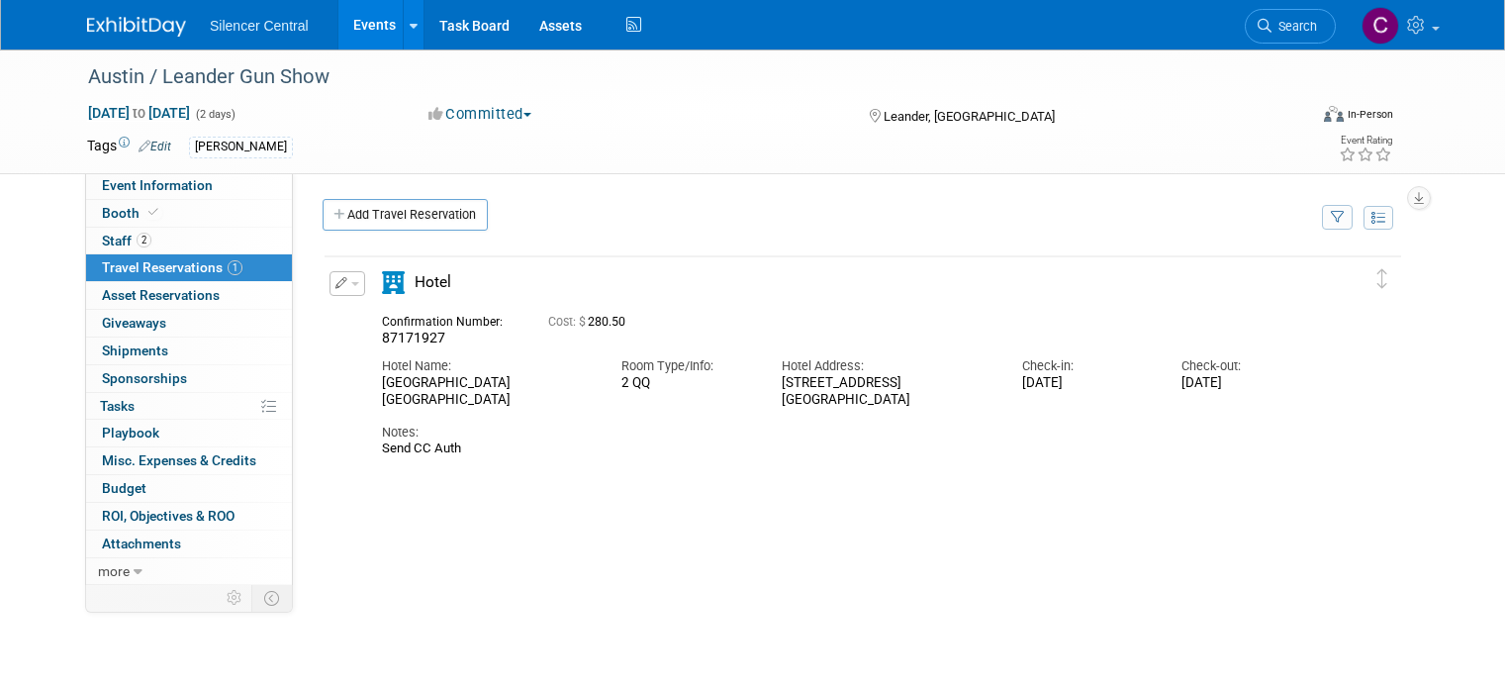
click at [140, 8] on div at bounding box center [148, 18] width 123 height 37
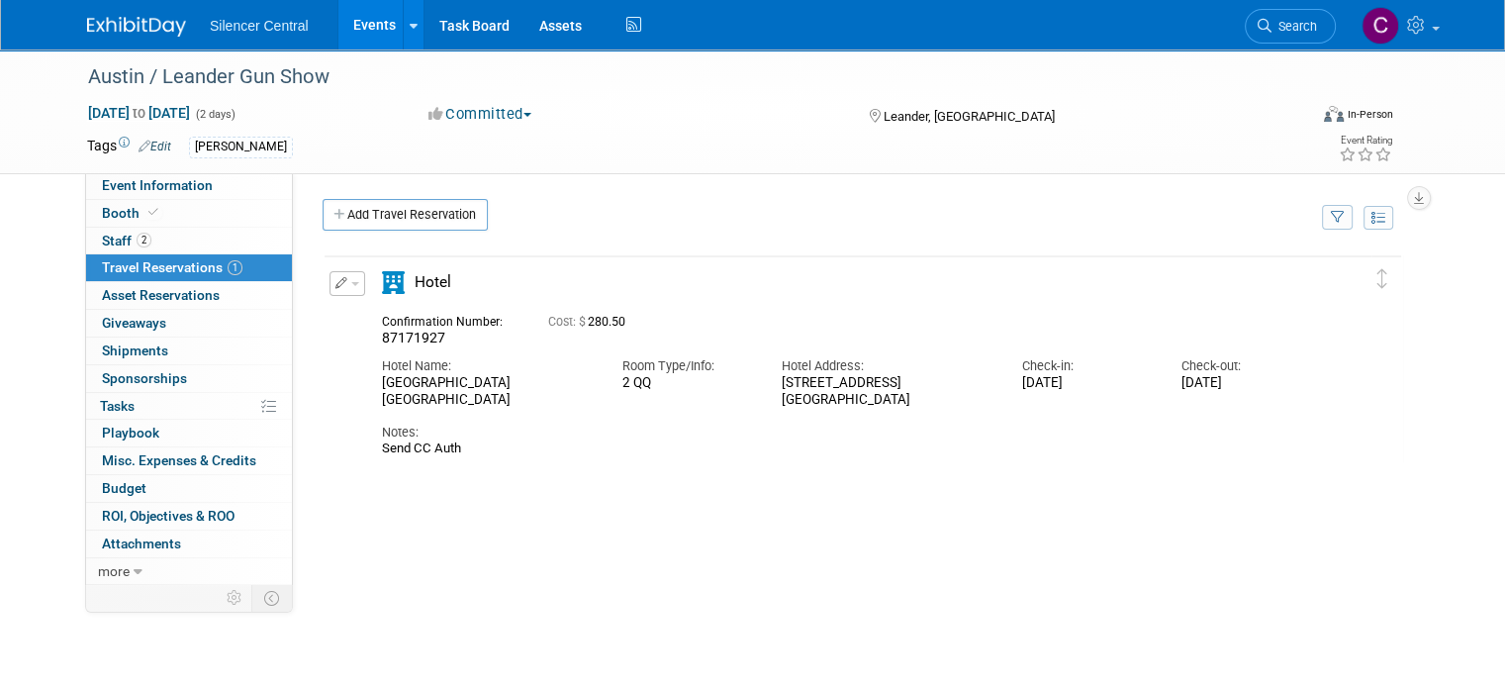
click at [143, 21] on img at bounding box center [136, 27] width 99 height 20
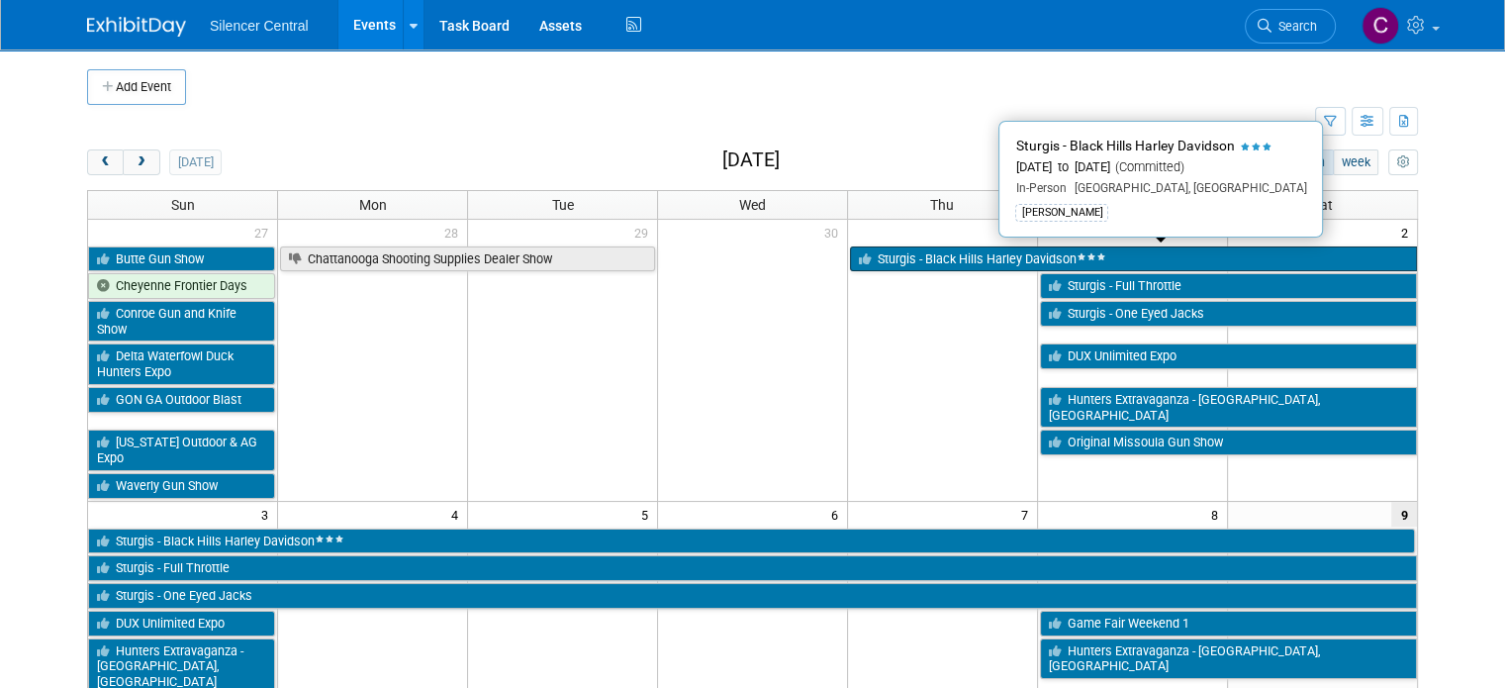
click at [1021, 260] on link "Sturgis - Black Hills Harley Davidson" at bounding box center [1133, 259] width 567 height 26
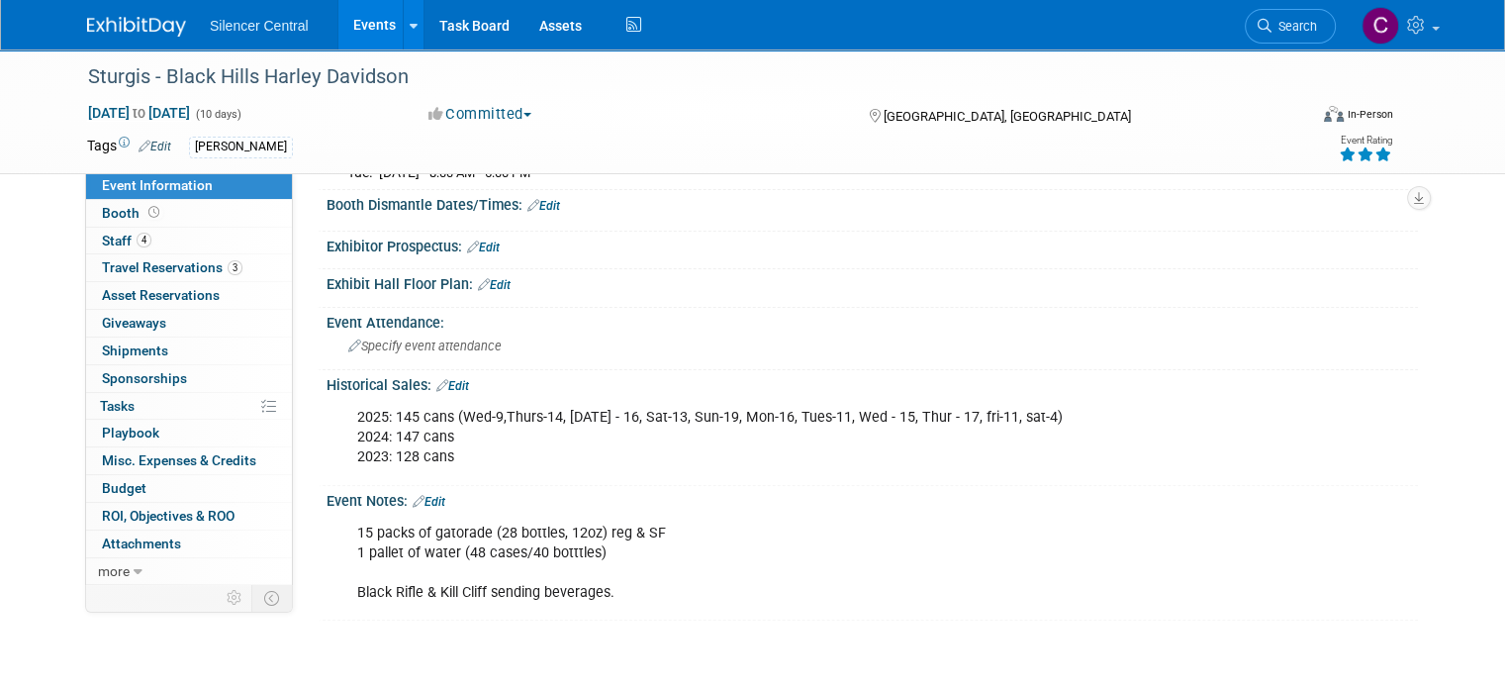
scroll to position [574, 0]
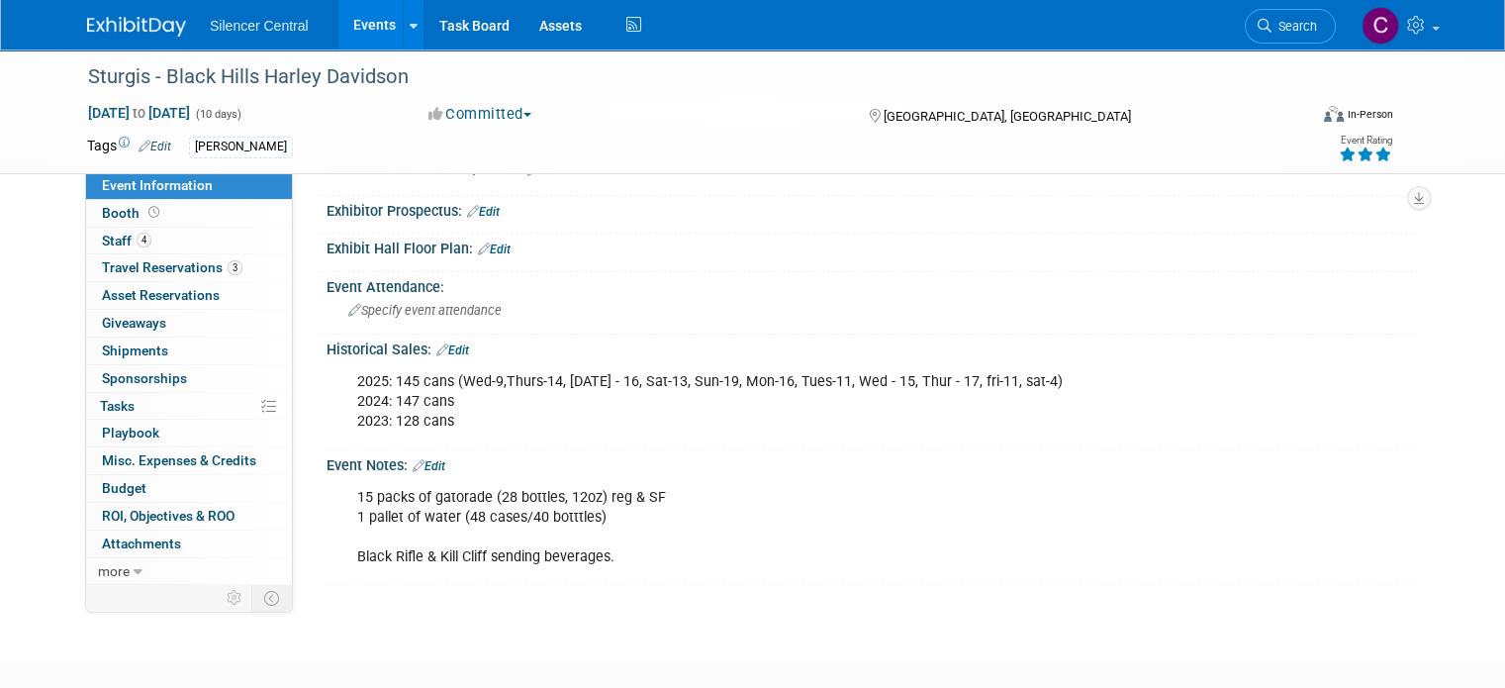
click at [124, 35] on img at bounding box center [136, 27] width 99 height 20
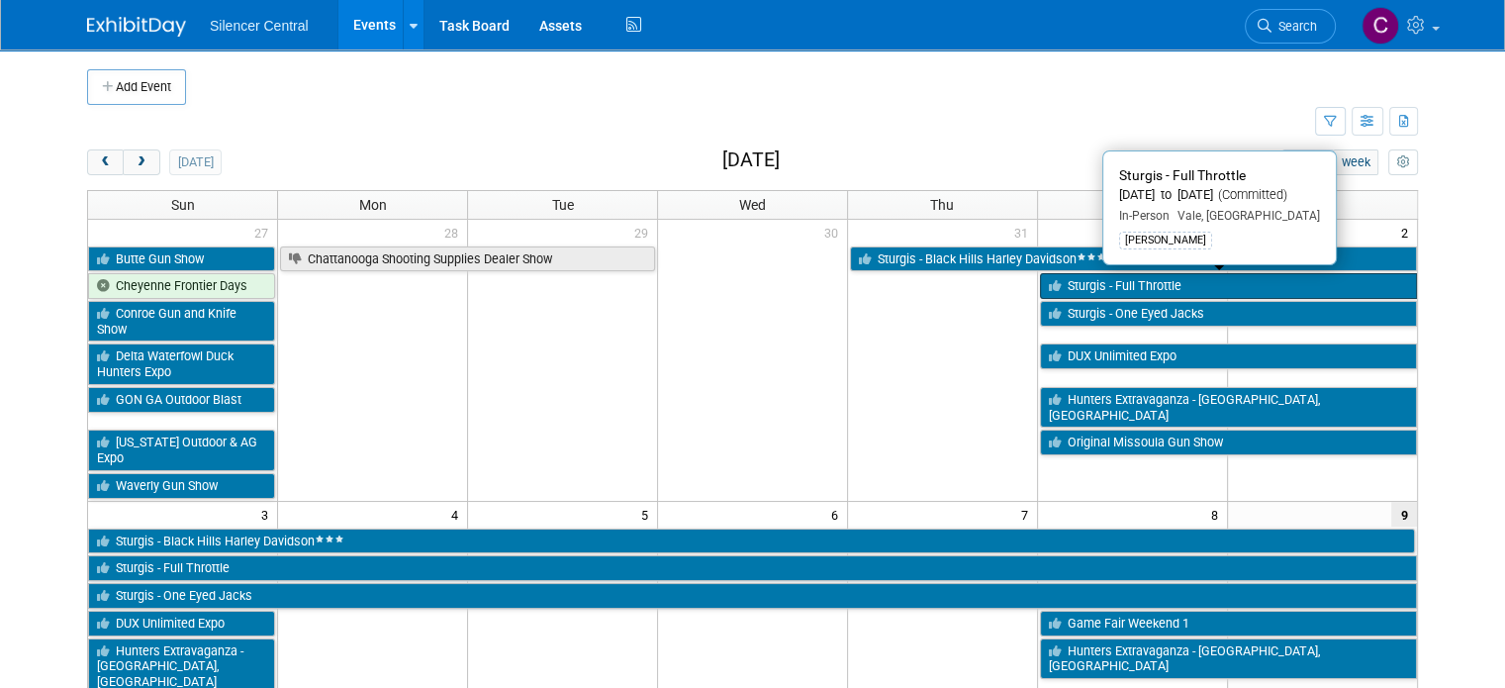
click at [1084, 290] on link "Sturgis - Full Throttle" at bounding box center [1228, 286] width 377 height 26
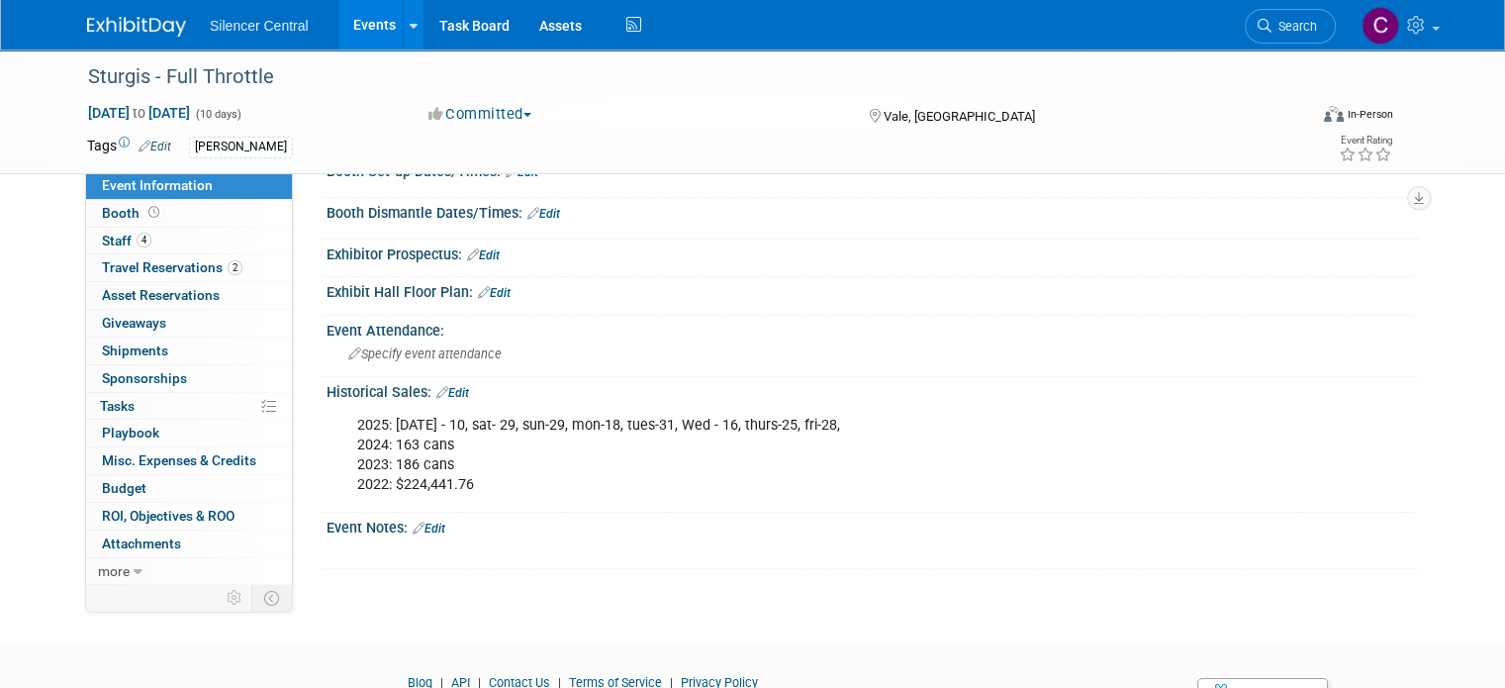
scroll to position [260, 0]
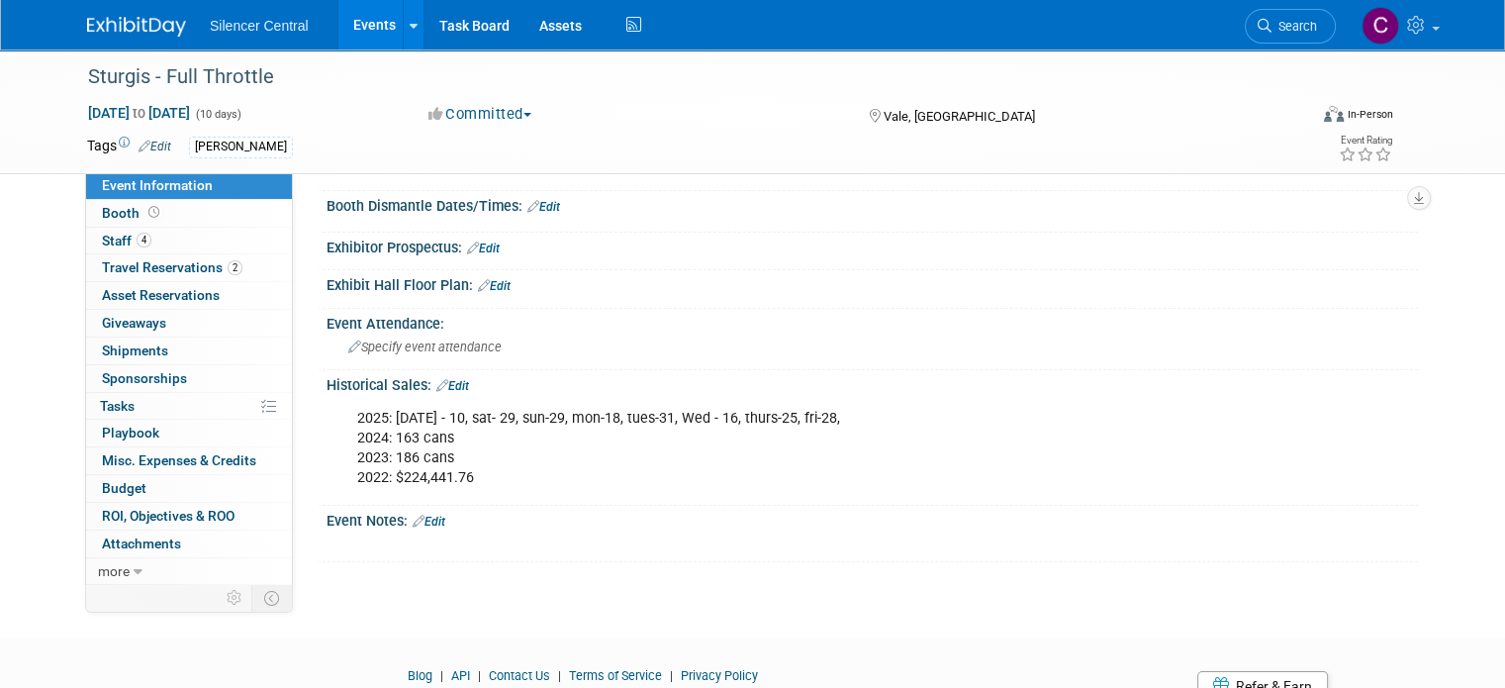
click at [451, 379] on link "Edit" at bounding box center [452, 386] width 33 height 14
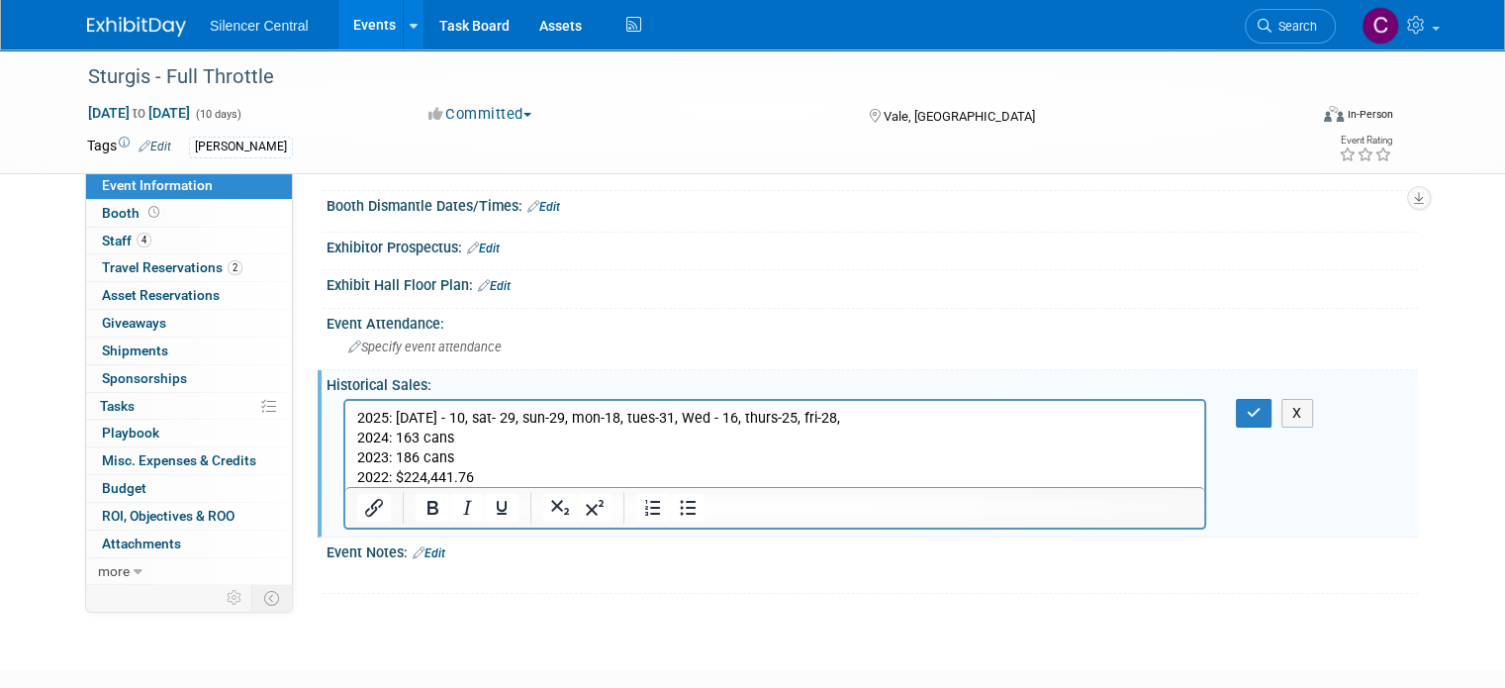
scroll to position [0, 0]
click at [875, 415] on p "2025: Friday - 10, sat- 29, sun-29, mon-18, tues-31, Wed - 16, thurs-25, fri-28…" at bounding box center [775, 448] width 836 height 79
click at [1261, 407] on icon "button" at bounding box center [1254, 413] width 15 height 14
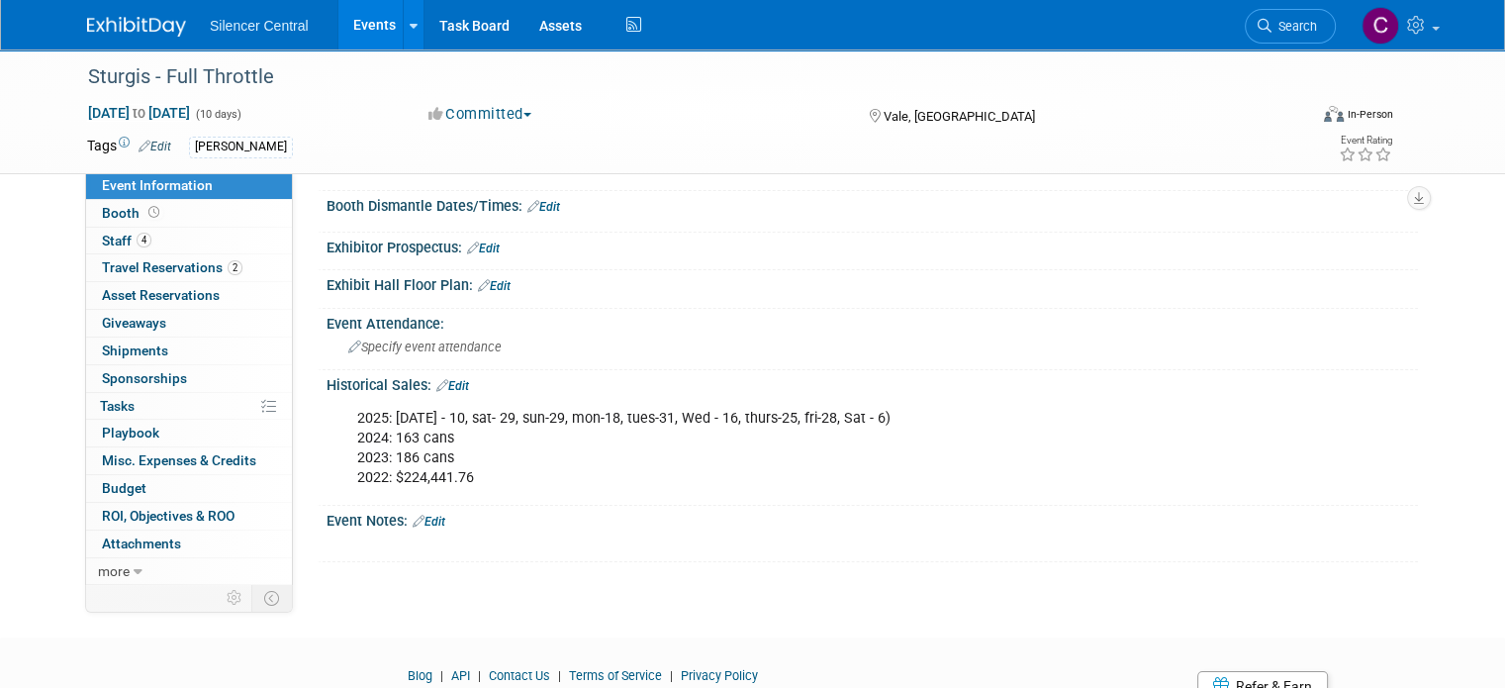
click at [446, 382] on link "Edit" at bounding box center [452, 386] width 33 height 14
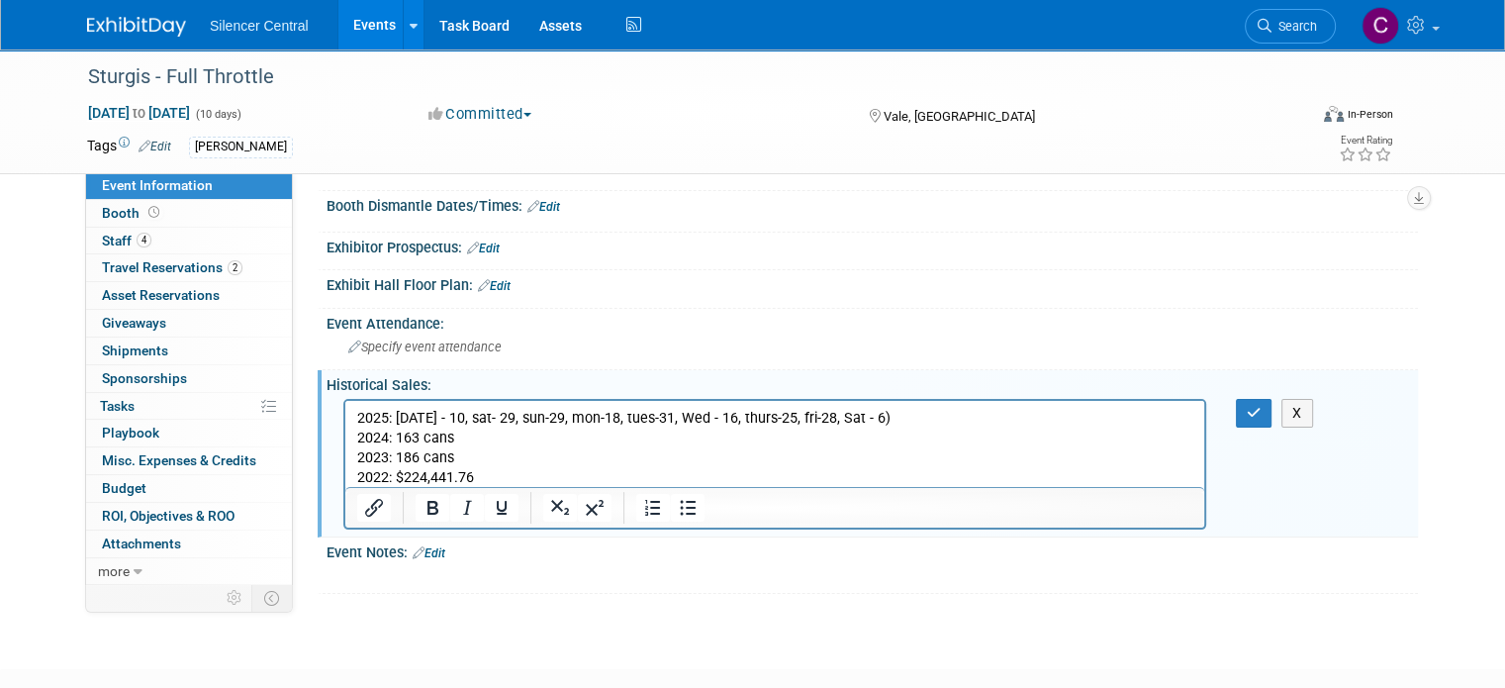
click at [394, 416] on p "2025: Friday - 10, sat- 29, sun-29, mon-18, tues-31, Wed - 16, thurs-25, fri-28…" at bounding box center [775, 448] width 836 height 79
click at [1257, 406] on icon "button" at bounding box center [1254, 413] width 15 height 14
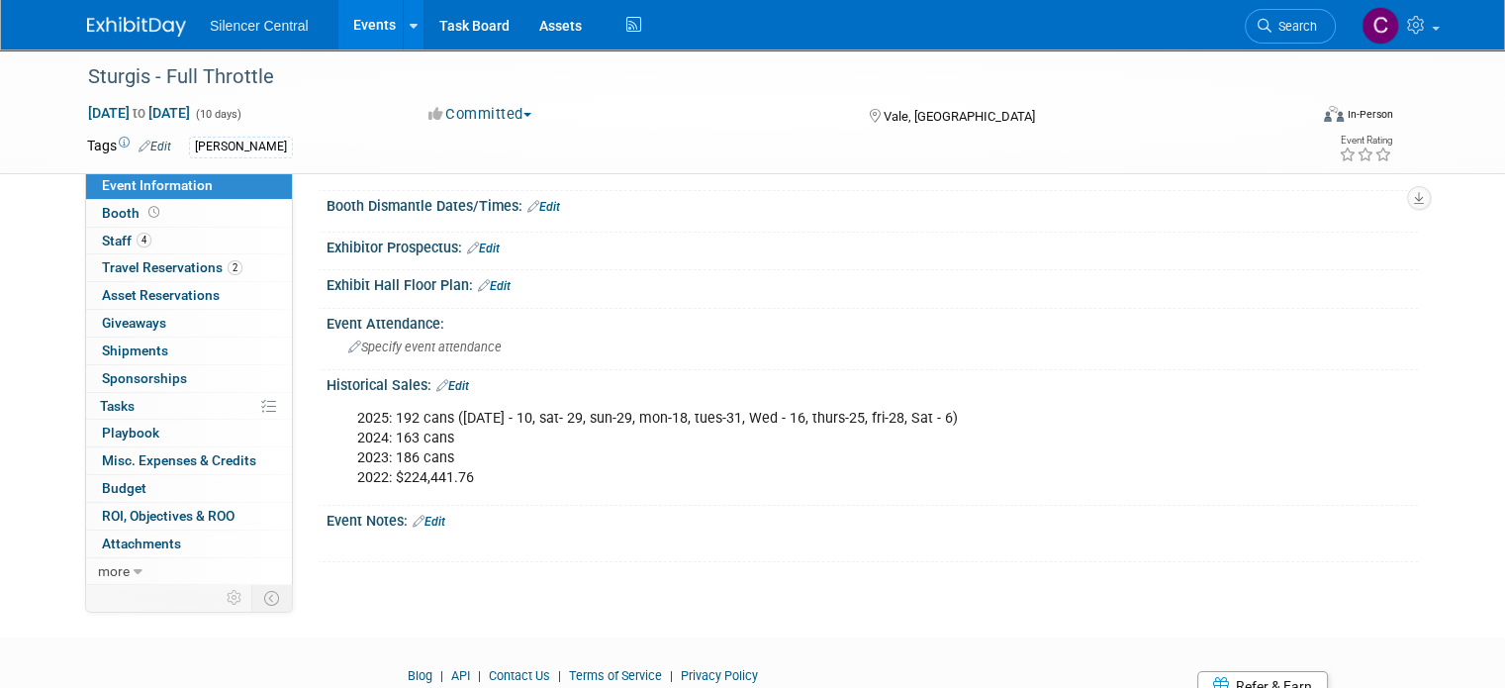
click at [117, 11] on link at bounding box center [148, 17] width 123 height 16
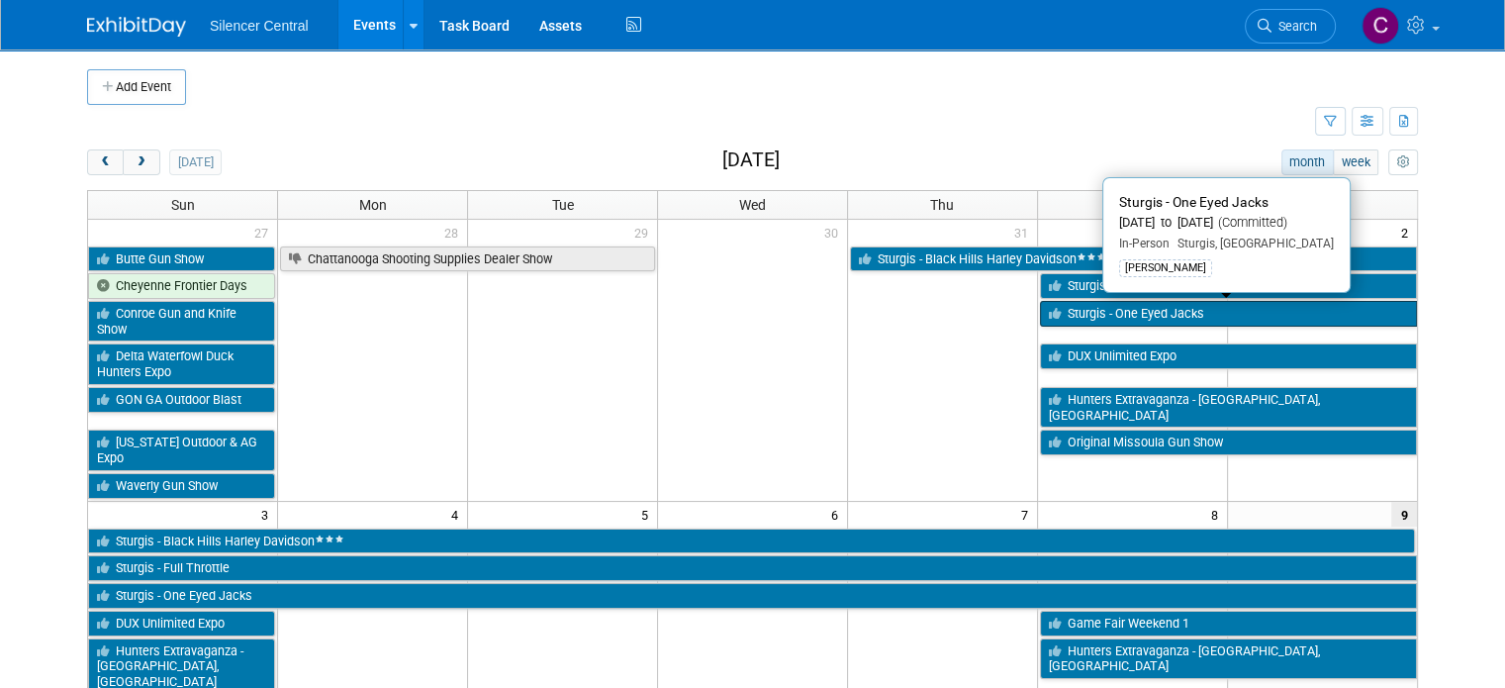
click at [1092, 311] on link "Sturgis - One Eyed Jacks" at bounding box center [1228, 314] width 377 height 26
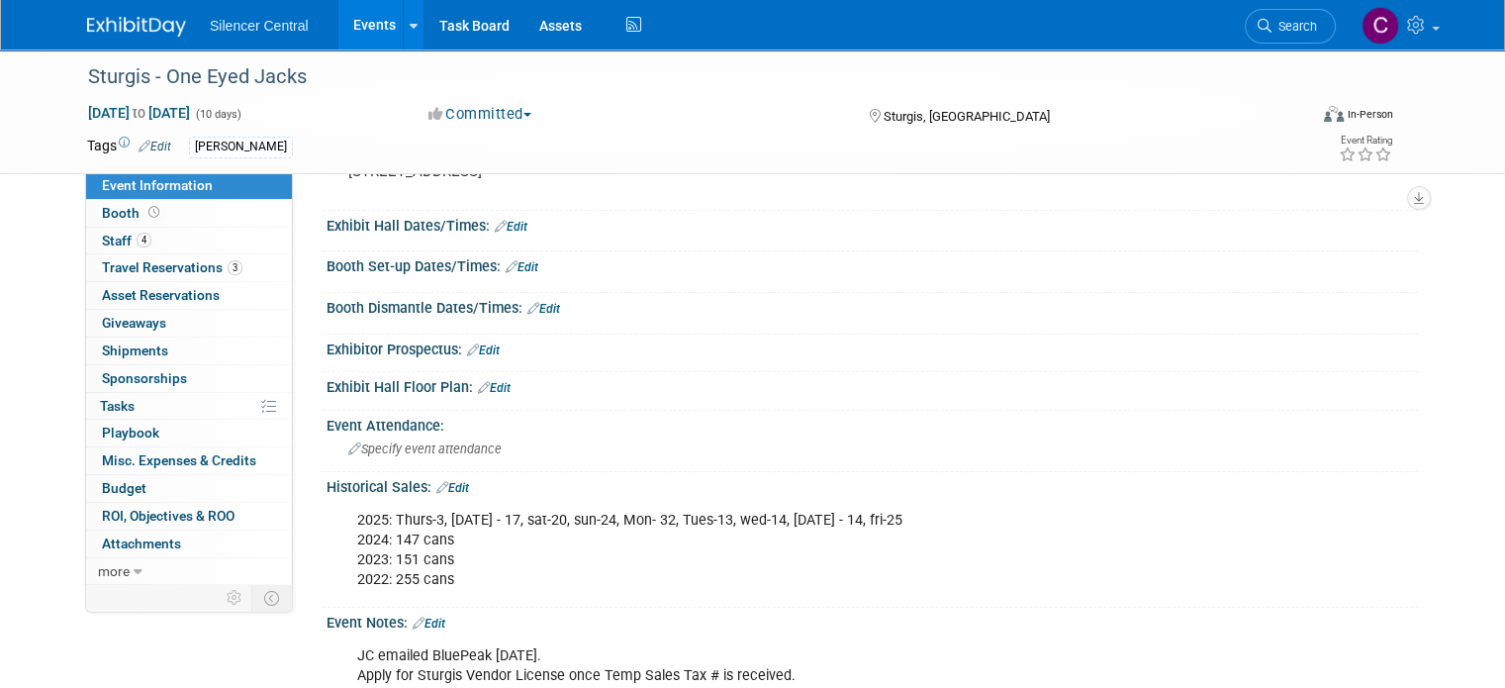
scroll to position [164, 0]
